Goal: Check status: Check status

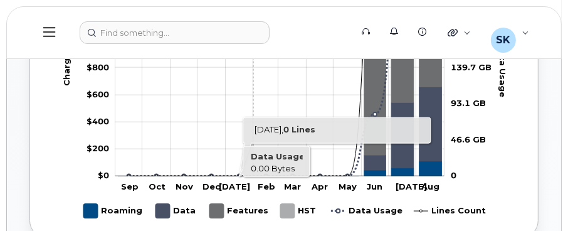
scroll to position [920, 0]
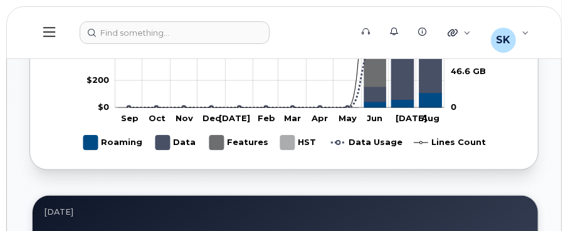
click at [375, 116] on tspan "Jun" at bounding box center [376, 119] width 16 height 10
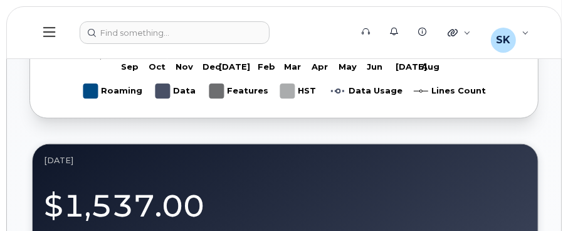
scroll to position [1046, 0]
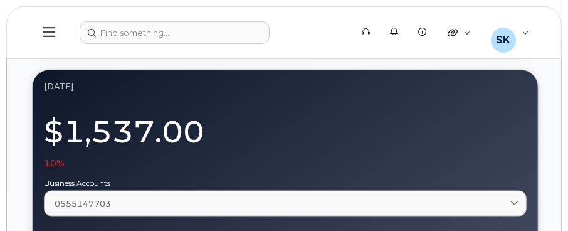
click at [309, 141] on div "$1,537.00 10%" at bounding box center [285, 138] width 483 height 63
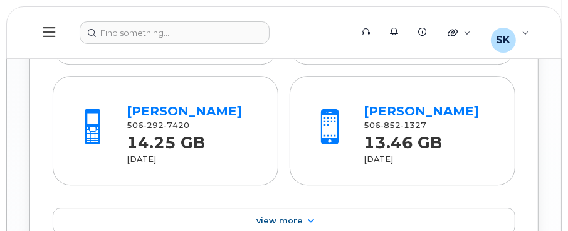
scroll to position [2050, 0]
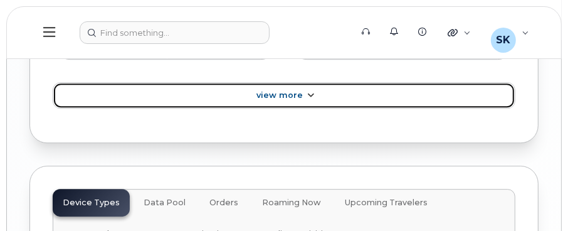
click at [309, 93] on span at bounding box center [311, 96] width 10 height 12
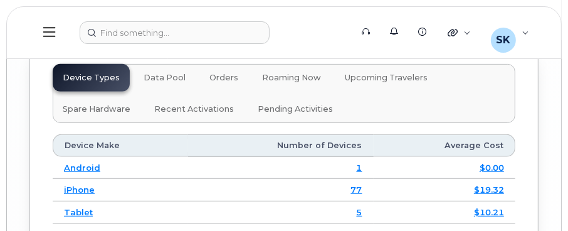
scroll to position [2865, 0]
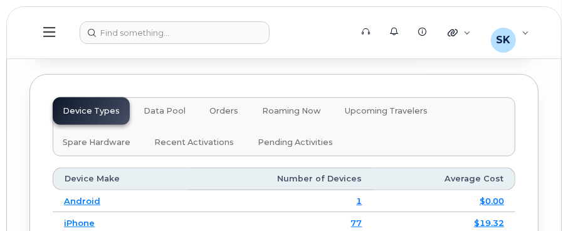
click at [169, 116] on span "Data Pool" at bounding box center [165, 111] width 42 height 10
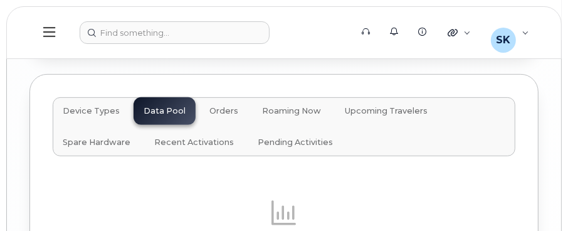
click at [217, 116] on span "Orders" at bounding box center [224, 111] width 29 height 10
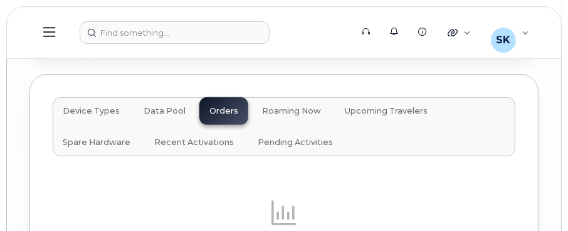
click at [287, 116] on span "Roaming Now" at bounding box center [291, 111] width 59 height 10
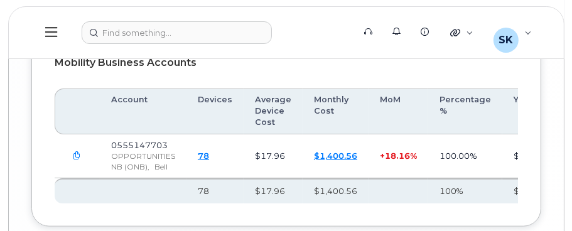
scroll to position [3179, 0]
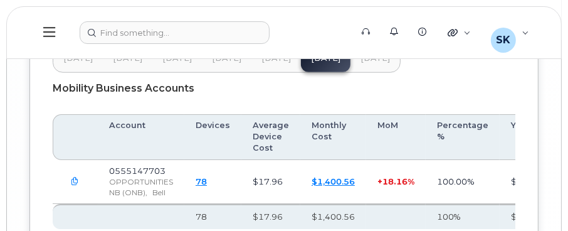
click at [276, 63] on span "[DATE]" at bounding box center [276, 58] width 29 height 10
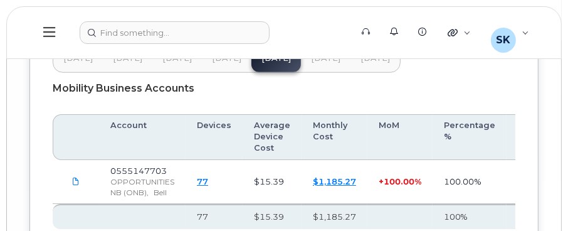
drag, startPoint x: 78, startPoint y: 190, endPoint x: 129, endPoint y: 200, distance: 51.2
click at [129, 197] on span "OPPORTUNITIES NB (ONB)," at bounding box center [142, 187] width 64 height 20
click at [328, 186] on link "$1,185.27" at bounding box center [334, 181] width 43 height 10
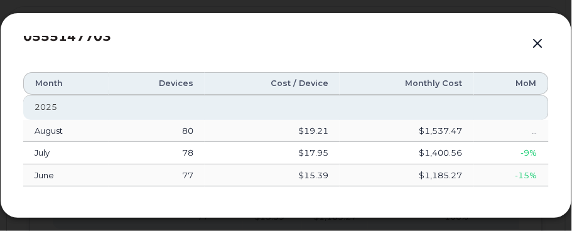
scroll to position [0, 0]
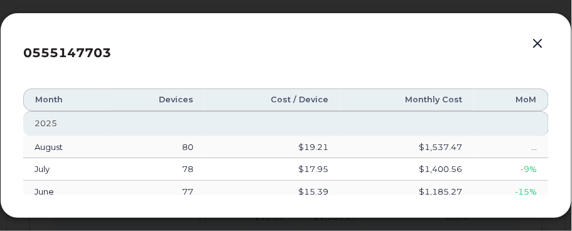
click at [531, 147] on div "..." at bounding box center [511, 147] width 52 height 12
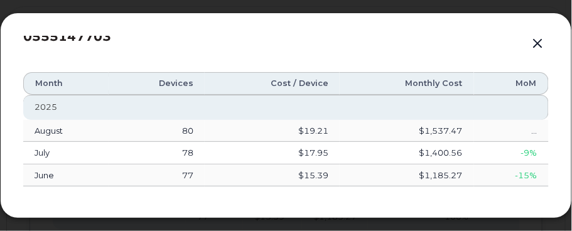
click at [538, 44] on button "button" at bounding box center [537, 44] width 19 height 18
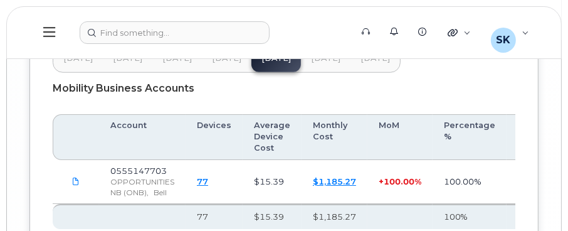
click at [206, 186] on link "77" at bounding box center [202, 181] width 11 height 10
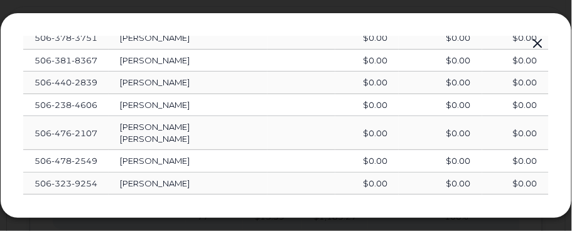
scroll to position [1626, 0]
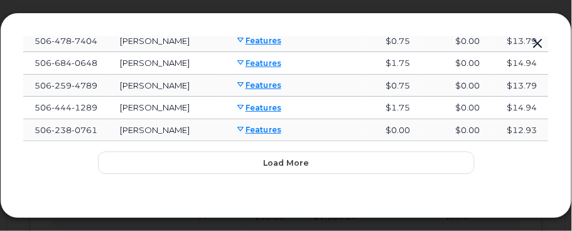
scroll to position [2587, 0]
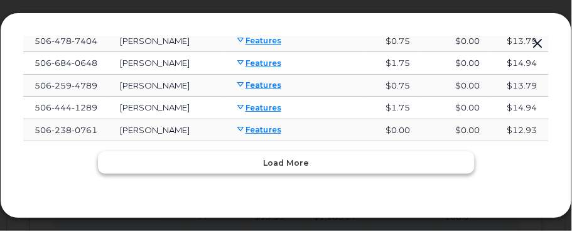
click at [233, 159] on button "Load more" at bounding box center [286, 162] width 376 height 23
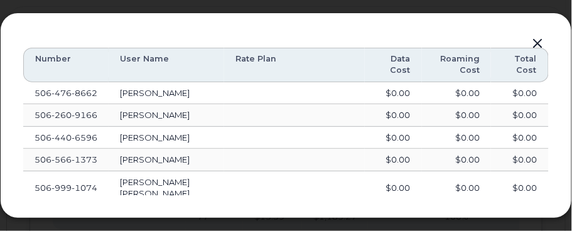
scroll to position [0, 0]
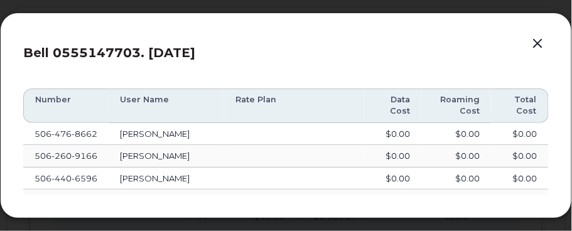
click at [541, 41] on button "button" at bounding box center [537, 44] width 19 height 18
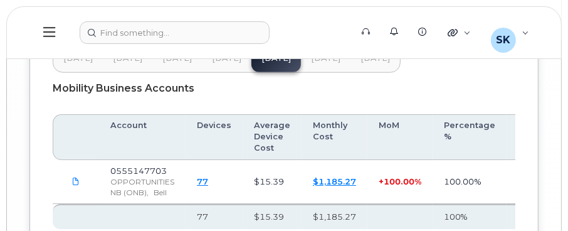
click at [331, 186] on link "$1,185.27" at bounding box center [334, 181] width 43 height 10
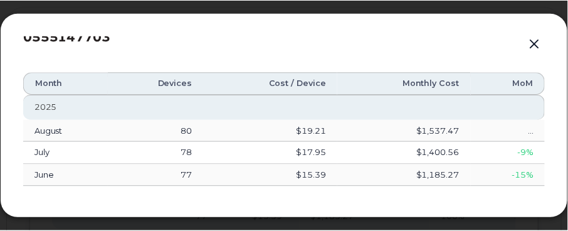
scroll to position [16, 0]
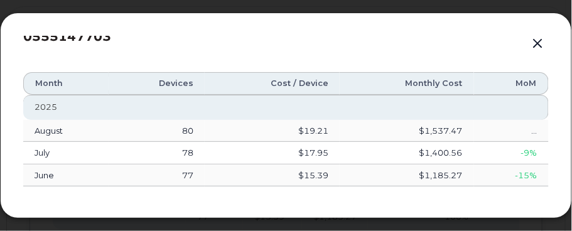
click at [540, 36] on button "button" at bounding box center [537, 44] width 19 height 18
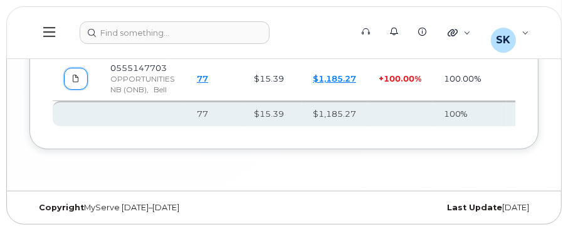
scroll to position [3290, 0]
